Goal: Transaction & Acquisition: Purchase product/service

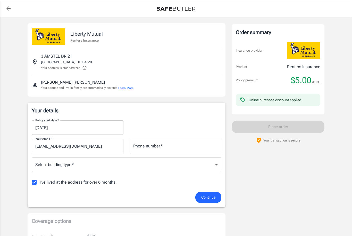
click at [46, 128] on input "10/07/2025" at bounding box center [76, 127] width 88 height 14
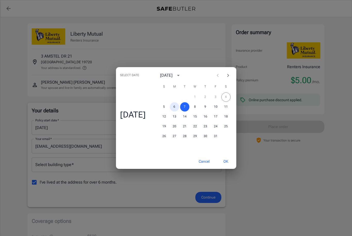
click at [177, 108] on button "6" at bounding box center [174, 106] width 9 height 9
type input "10/06/2025"
click at [229, 161] on button "OK" at bounding box center [226, 161] width 17 height 11
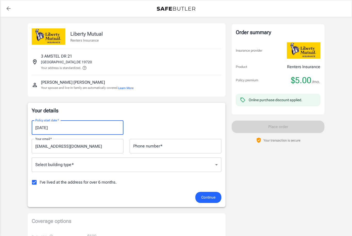
click at [155, 145] on div "Phone number   * Phone number   *" at bounding box center [176, 146] width 92 height 14
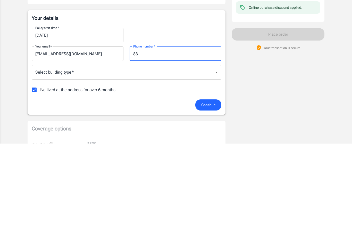
type input "8"
type input "3022753858"
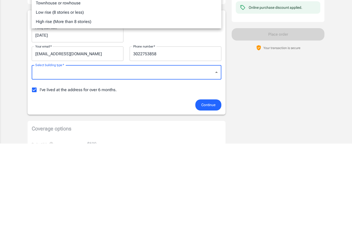
scroll to position [92, 0]
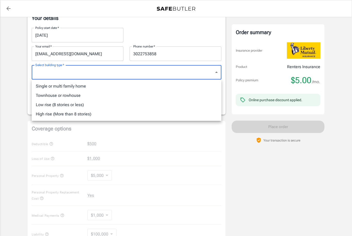
click at [81, 104] on li "Low rise (8 stories or less)" at bounding box center [127, 104] width 190 height 9
type input "lowrise"
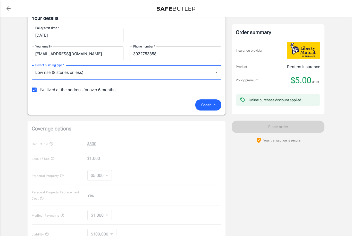
click at [35, 92] on input "I've lived at the address for over 6 months." at bounding box center [34, 89] width 11 height 11
checkbox input "false"
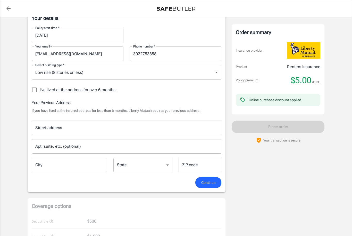
click at [51, 128] on div "Street address Street address" at bounding box center [127, 127] width 190 height 14
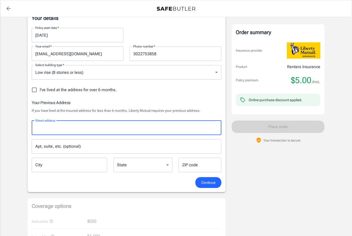
scroll to position [92, 0]
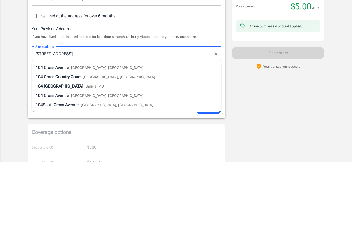
click at [92, 140] on span "New Castle, DE" at bounding box center [107, 142] width 73 height 4
type input "104 Cross Avenue"
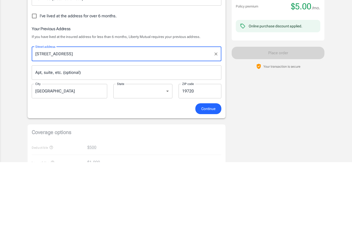
type input "New Castle"
select select "DE"
type input "19720"
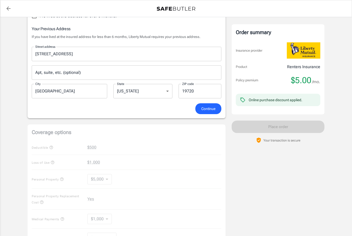
click at [213, 104] on button "Continue" at bounding box center [209, 108] width 26 height 11
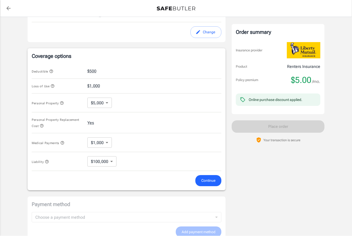
scroll to position [185, 0]
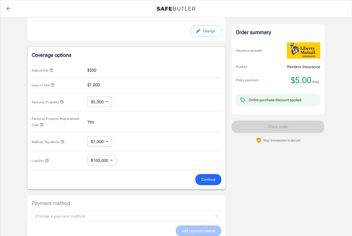
click at [212, 175] on button "Continue" at bounding box center [209, 179] width 26 height 11
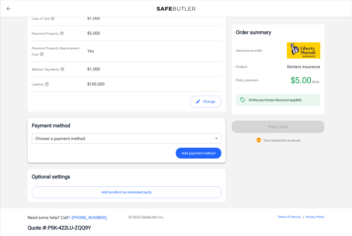
scroll to position [260, 0]
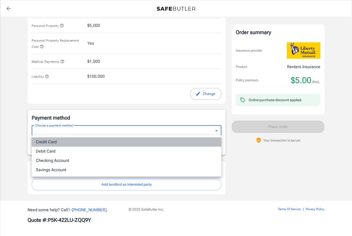
click at [57, 142] on li "Credit Card" at bounding box center [127, 141] width 190 height 9
type input "credit"
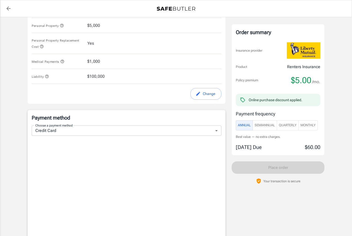
scroll to position [260, 0]
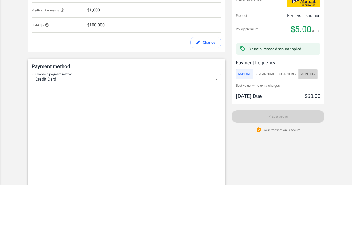
click at [315, 122] on span "Monthly" at bounding box center [308, 125] width 15 height 6
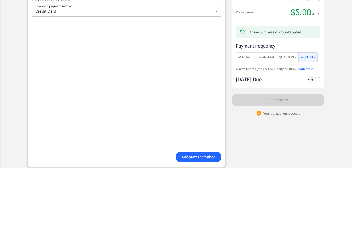
scroll to position [373, 0]
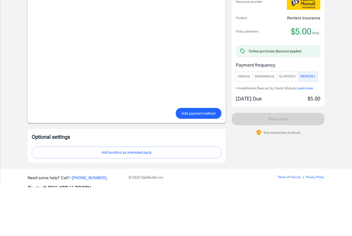
click at [217, 157] on button "Add payment method" at bounding box center [199, 162] width 46 height 11
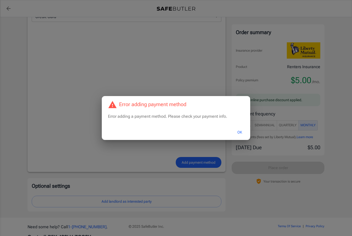
click at [47, 45] on div "Error adding payment method Error adding a payment method. Please check your pa…" at bounding box center [176, 118] width 352 height 236
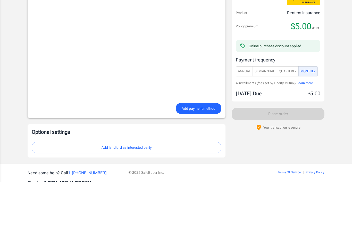
click at [204, 159] on span "Add payment method" at bounding box center [199, 162] width 34 height 6
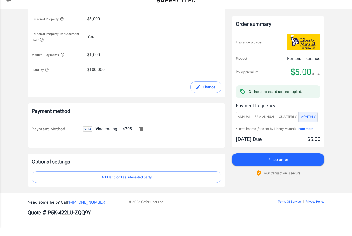
scroll to position [242, 0]
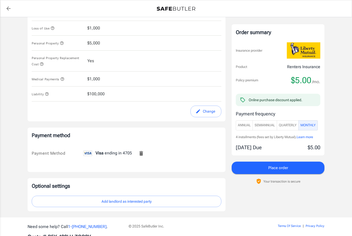
click at [286, 166] on span "Place order" at bounding box center [279, 167] width 20 height 7
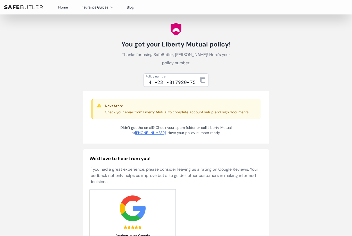
scroll to position [8, 0]
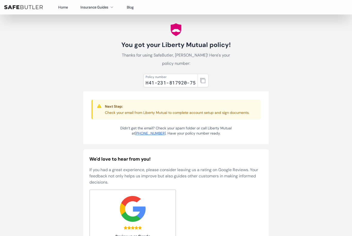
click at [305, 45] on body "Home Insurance Guides Renters Insurance Blog" at bounding box center [176, 191] width 352 height 399
